Goal: Task Accomplishment & Management: Manage account settings

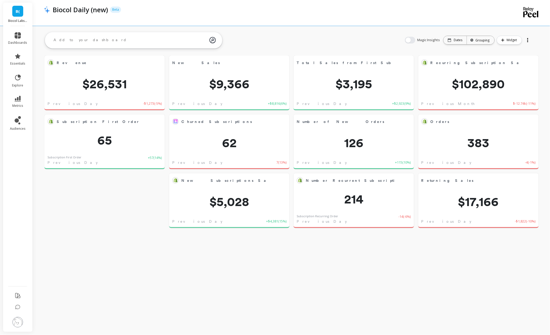
click at [17, 330] on li at bounding box center [17, 323] width 29 height 19
click at [17, 325] on img at bounding box center [18, 322] width 10 height 10
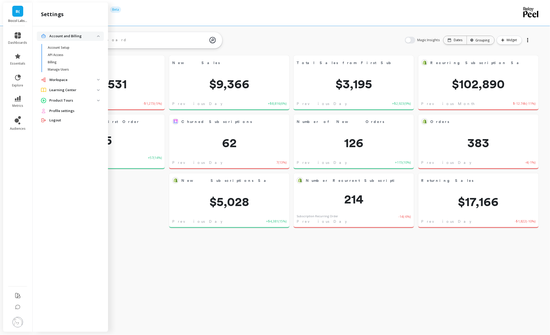
click at [60, 112] on span "Profile settings" at bounding box center [61, 110] width 25 height 5
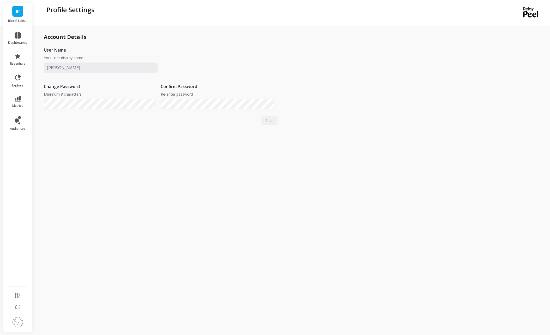
click at [17, 323] on img at bounding box center [18, 322] width 10 height 10
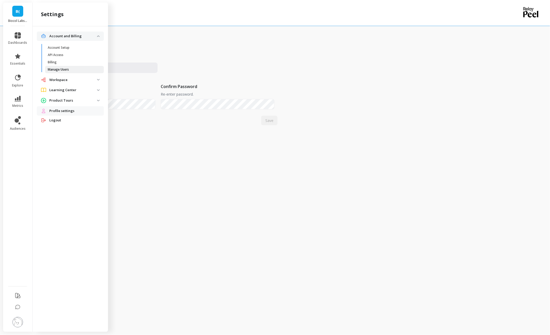
click at [73, 68] on span "Manage Users" at bounding box center [73, 70] width 50 height 4
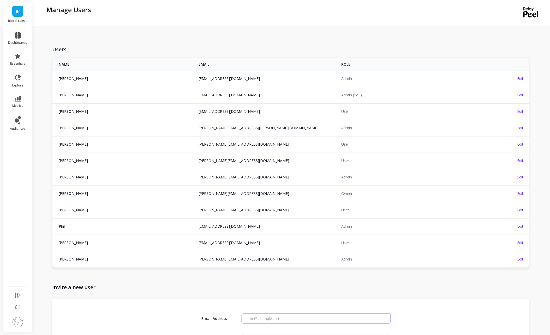
click at [271, 323] on input "input" at bounding box center [316, 319] width 149 height 10
paste input "[PERSON_NAME][EMAIL_ADDRESS][DOMAIN_NAME]"
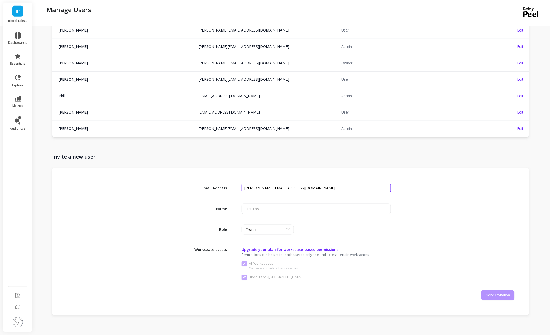
scroll to position [172, 0]
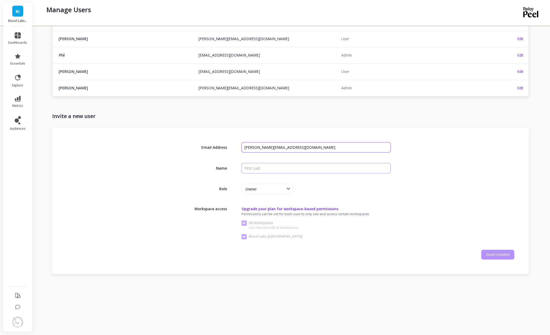
type input "[PERSON_NAME][EMAIL_ADDRESS][DOMAIN_NAME]"
click at [259, 169] on input "input" at bounding box center [316, 168] width 149 height 10
type input "[PERSON_NAME]"
click at [505, 255] on button "Send Invitation" at bounding box center [497, 255] width 33 height 10
checkbox Workspaces "false"
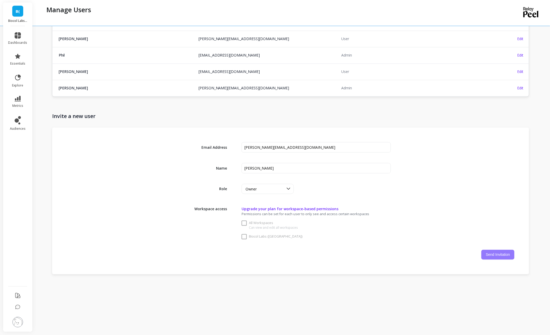
checkbox \(US\) "false"
checkbox Workspaces "true"
checkbox \(US\) "true"
